Goal: Task Accomplishment & Management: Manage account settings

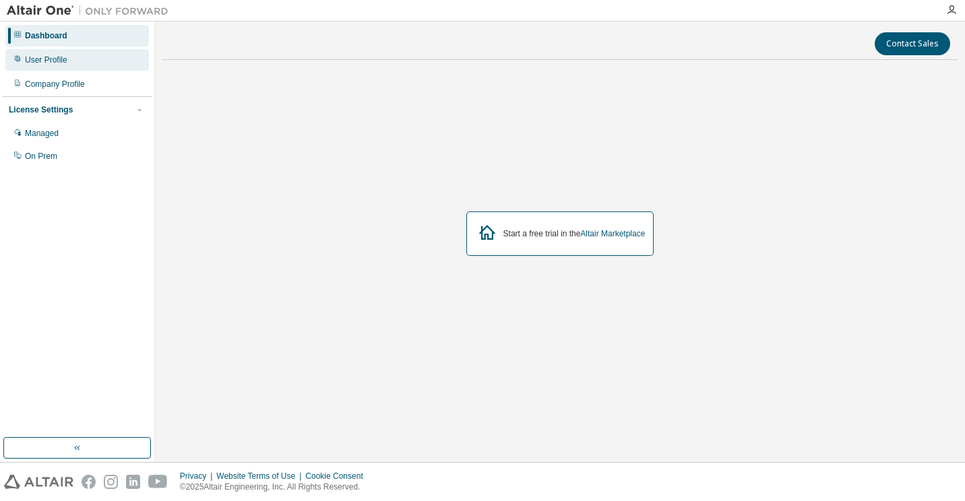
click at [29, 60] on div "User Profile" at bounding box center [46, 60] width 42 height 11
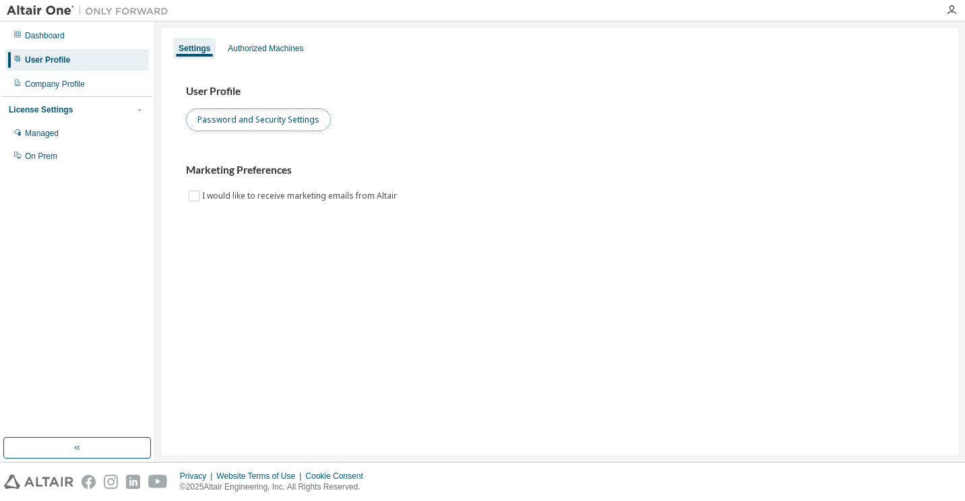
click at [243, 123] on button "Password and Security Settings" at bounding box center [258, 120] width 145 height 23
click at [272, 127] on button "Password and Security Settings" at bounding box center [258, 120] width 145 height 23
